Goal: Task Accomplishment & Management: Use online tool/utility

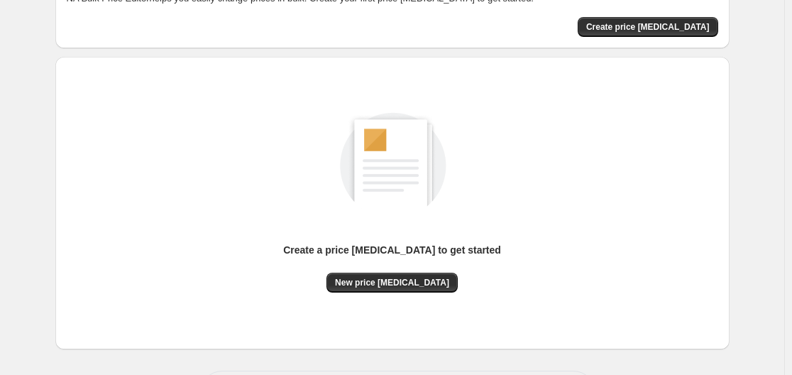
scroll to position [157, 0]
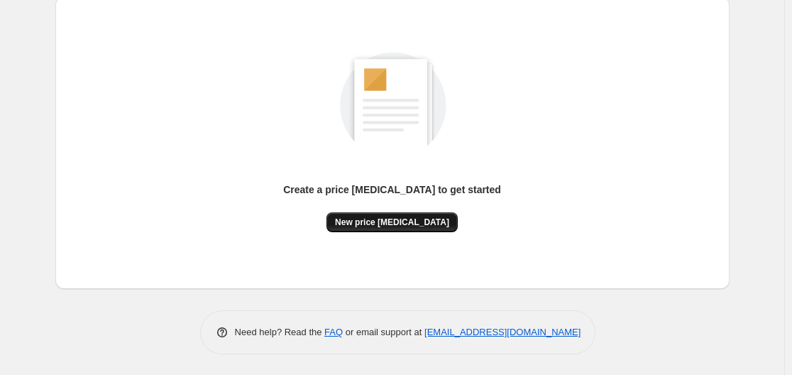
click at [429, 220] on span "New price change job" at bounding box center [392, 222] width 114 height 11
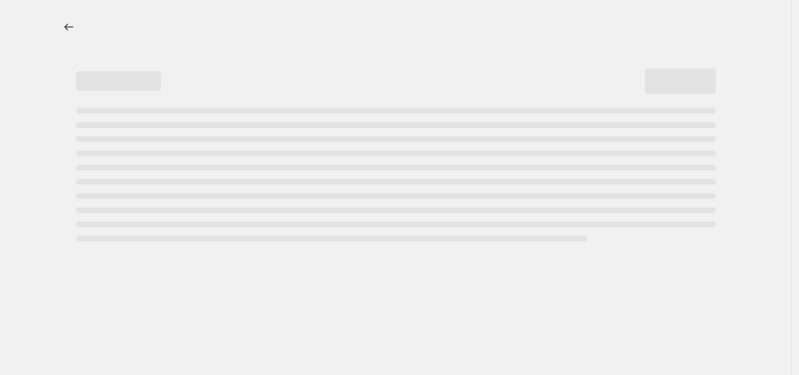
select select "percentage"
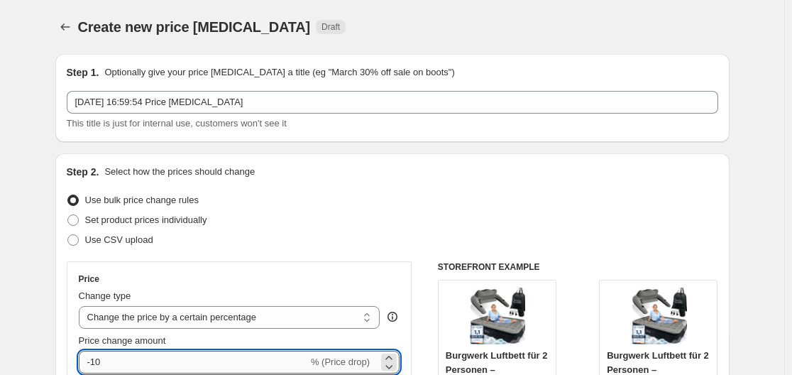
click at [136, 361] on input "-10" at bounding box center [193, 362] width 229 height 23
type input "-1"
type input "-35"
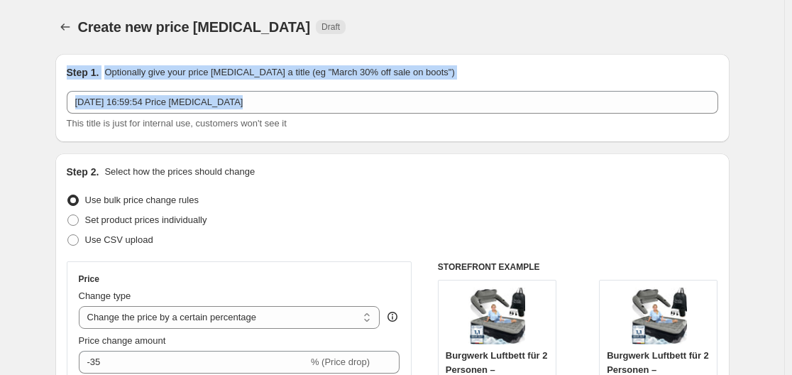
drag, startPoint x: 792, startPoint y: 37, endPoint x: 799, endPoint y: 93, distance: 56.5
click at [792, 93] on html "Home Settings Plans Skip to content Create new price change job. This page is r…" at bounding box center [396, 187] width 792 height 375
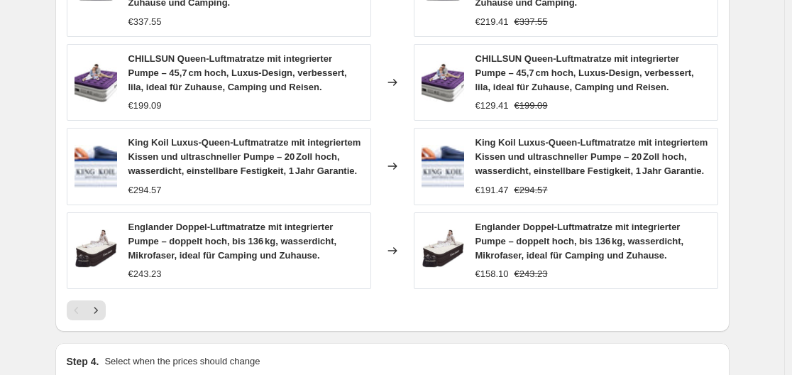
scroll to position [1167, 0]
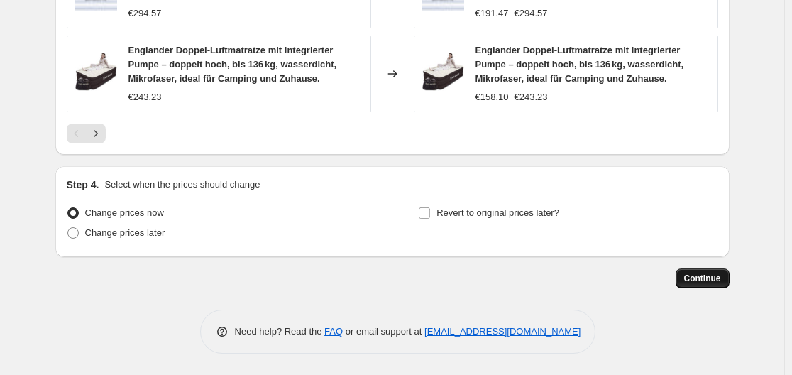
click at [706, 275] on span "Continue" at bounding box center [702, 278] width 37 height 11
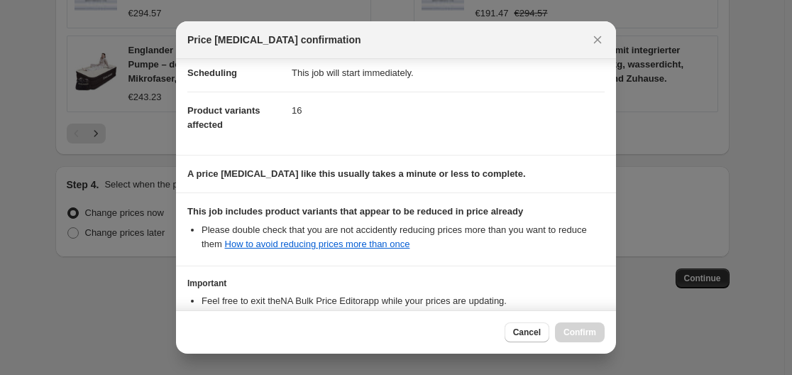
scroll to position [223, 0]
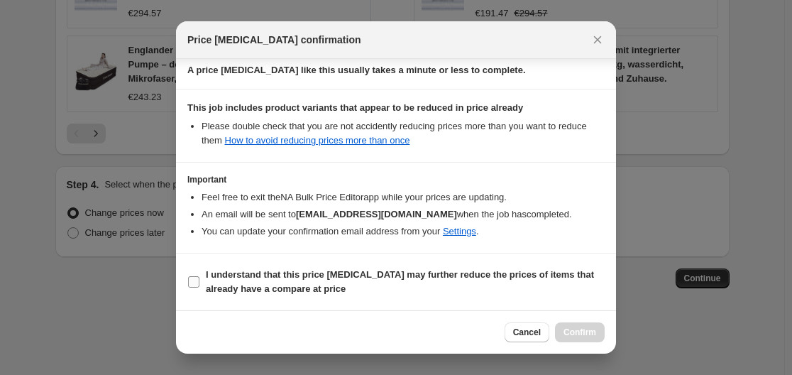
click at [571, 280] on span "I understand that this price change job may further reduce the prices of items …" at bounding box center [405, 282] width 399 height 28
click at [200, 280] on input "I understand that this price change job may further reduce the prices of items …" at bounding box center [193, 281] width 11 height 11
checkbox input "true"
click at [580, 325] on button "Confirm" at bounding box center [580, 332] width 50 height 20
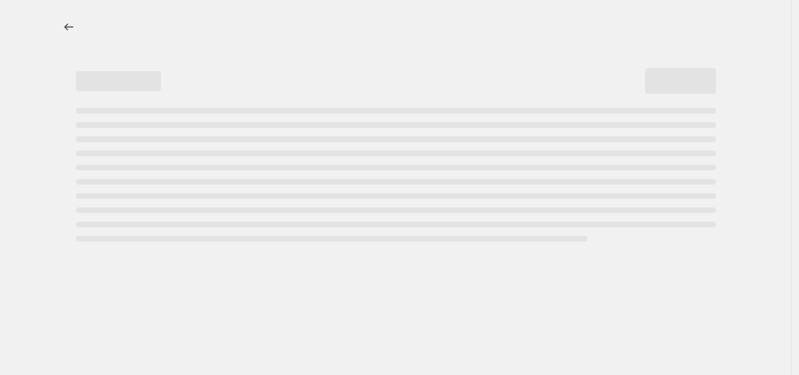
select select "percentage"
